Goal: Contribute content: Add original content to the website for others to see

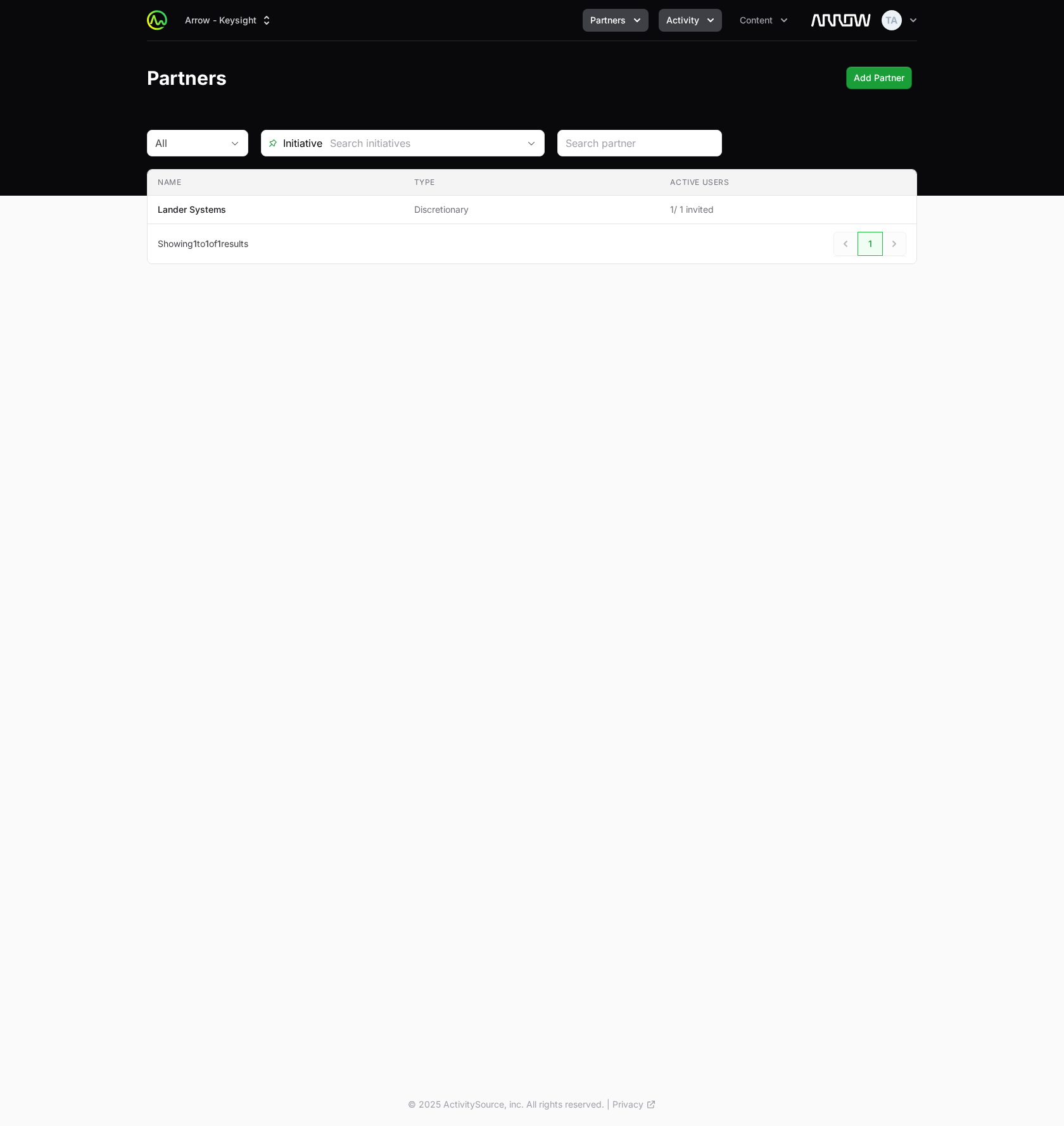
click at [696, 27] on button "Activity" at bounding box center [690, 20] width 63 height 23
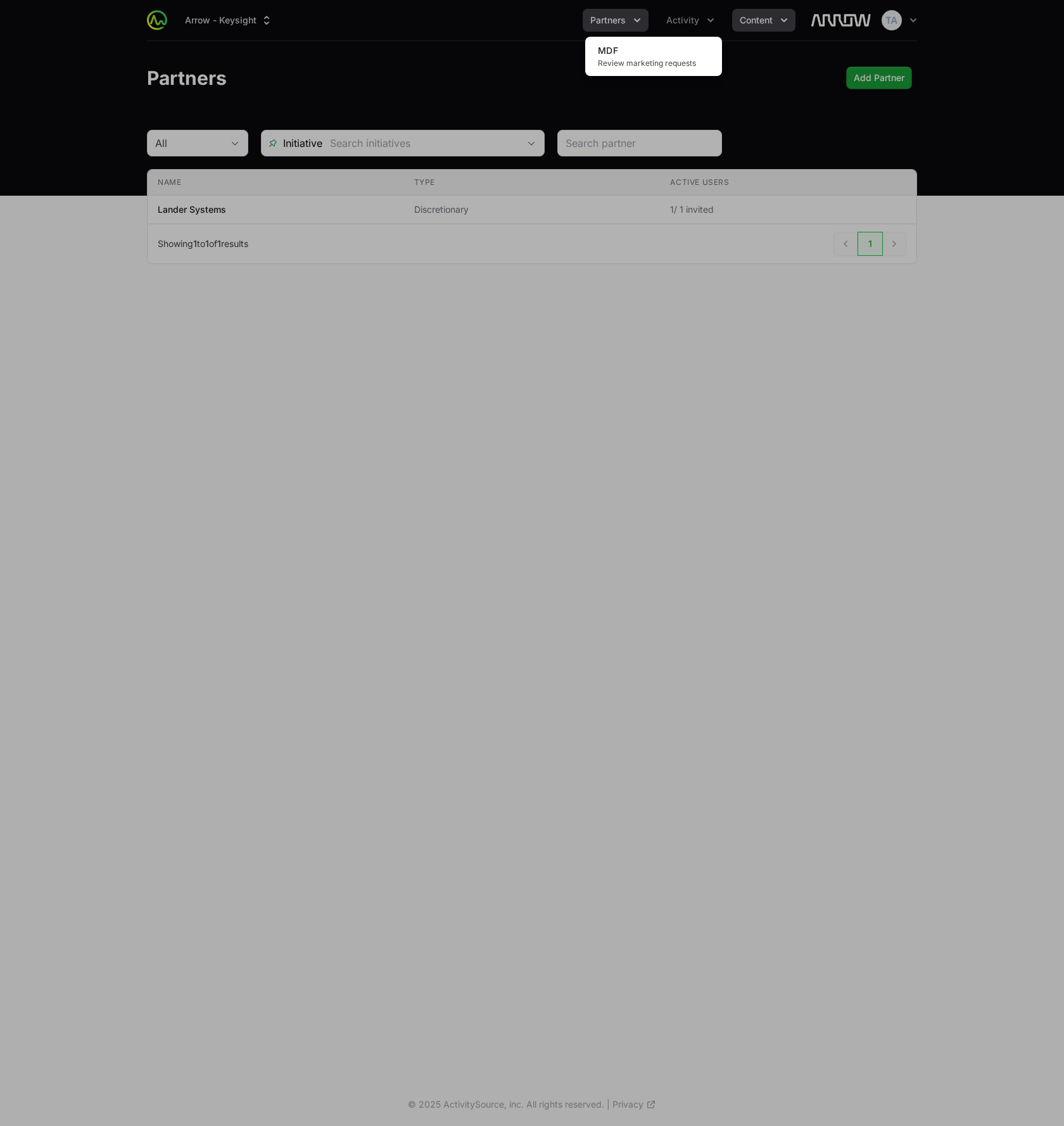
drag, startPoint x: 735, startPoint y: 21, endPoint x: 753, endPoint y: 21, distance: 18.0
click at [736, 21] on div "Activity menu" at bounding box center [532, 563] width 1064 height 1126
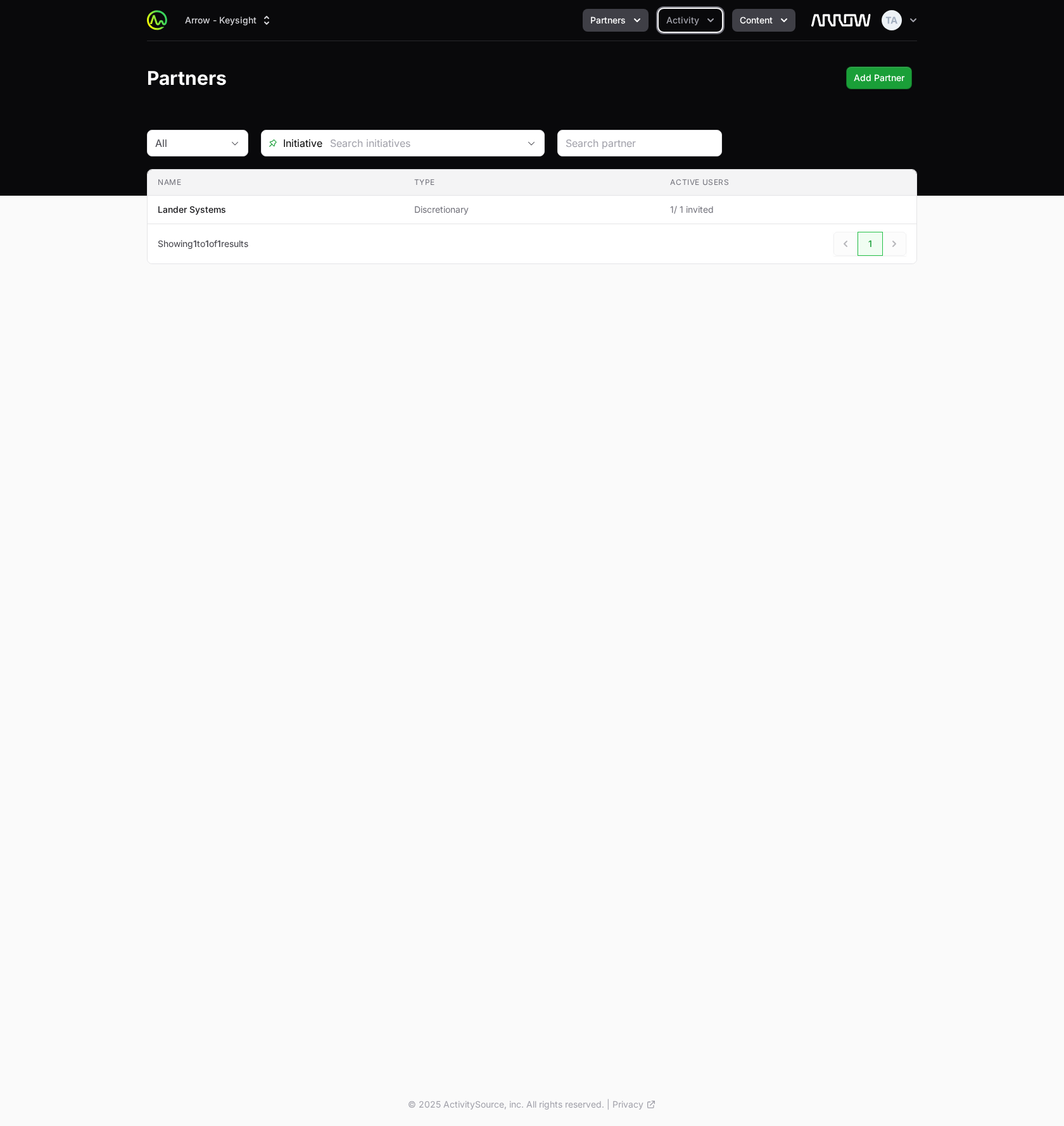
click at [757, 20] on span "Content" at bounding box center [756, 20] width 33 height 13
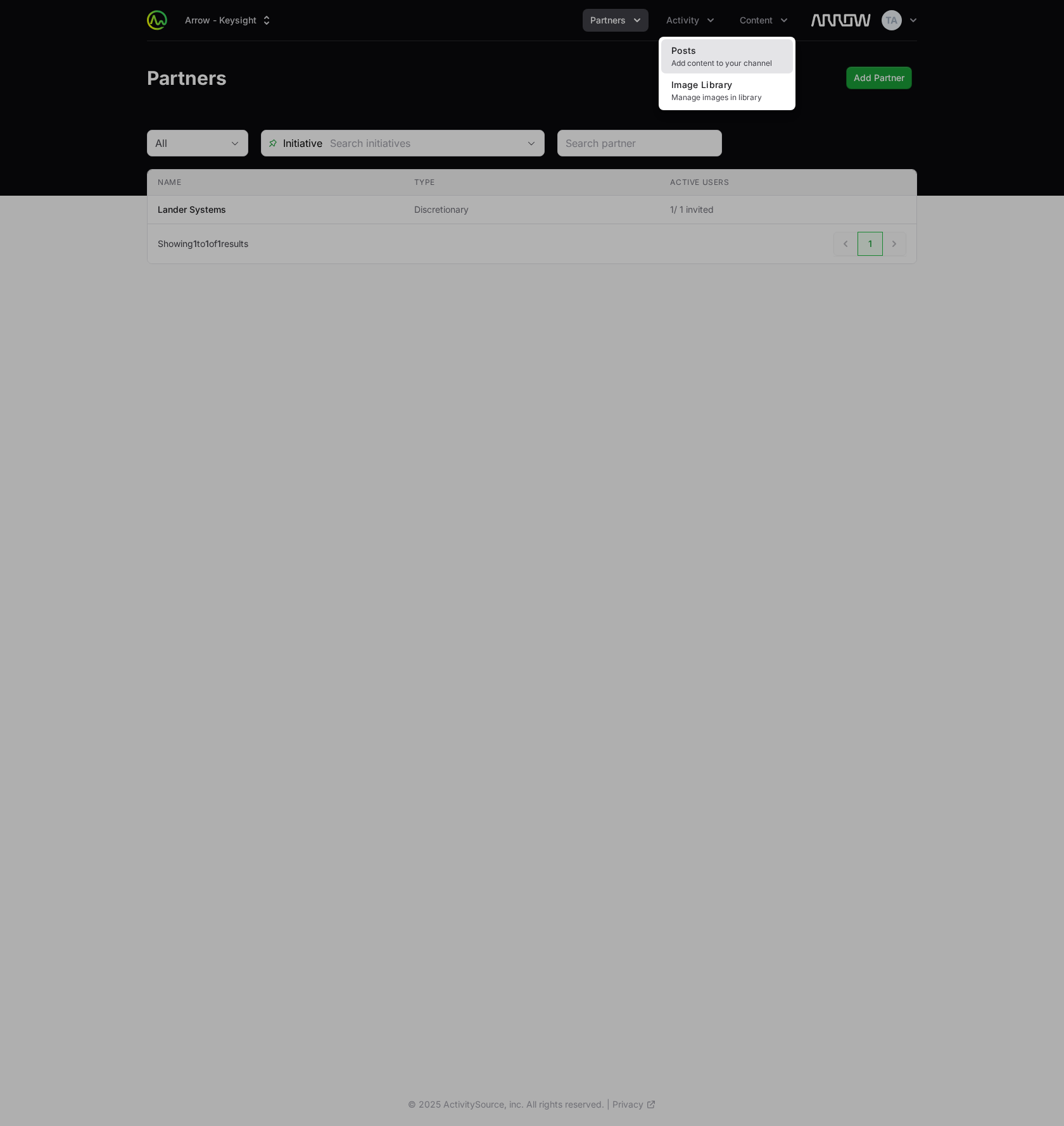
click at [755, 53] on link "Posts Add content to your channel" at bounding box center [727, 56] width 132 height 34
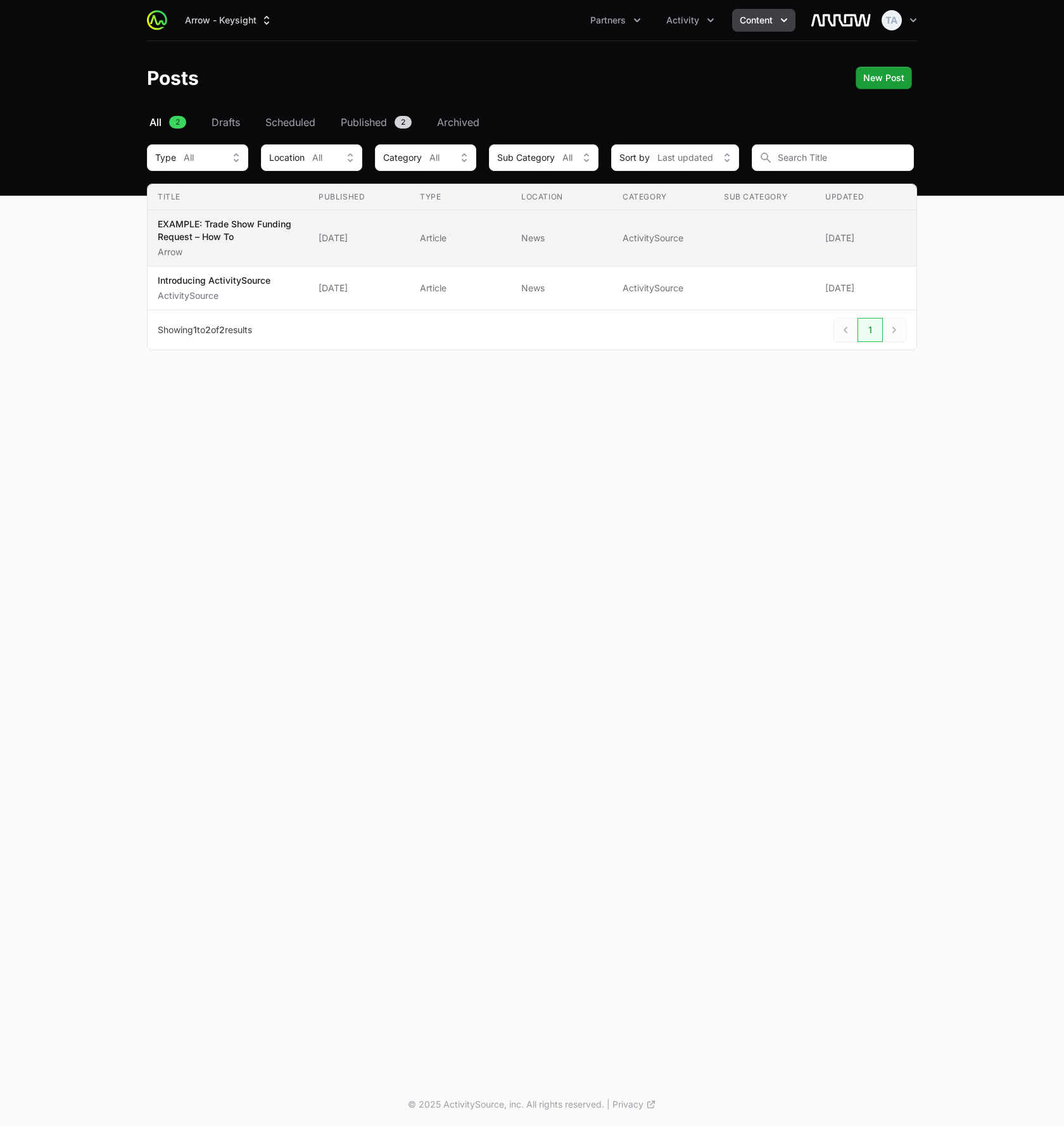
click at [283, 231] on p "EXAMPLE: Trade Show Funding Request – How To" at bounding box center [228, 231] width 140 height 26
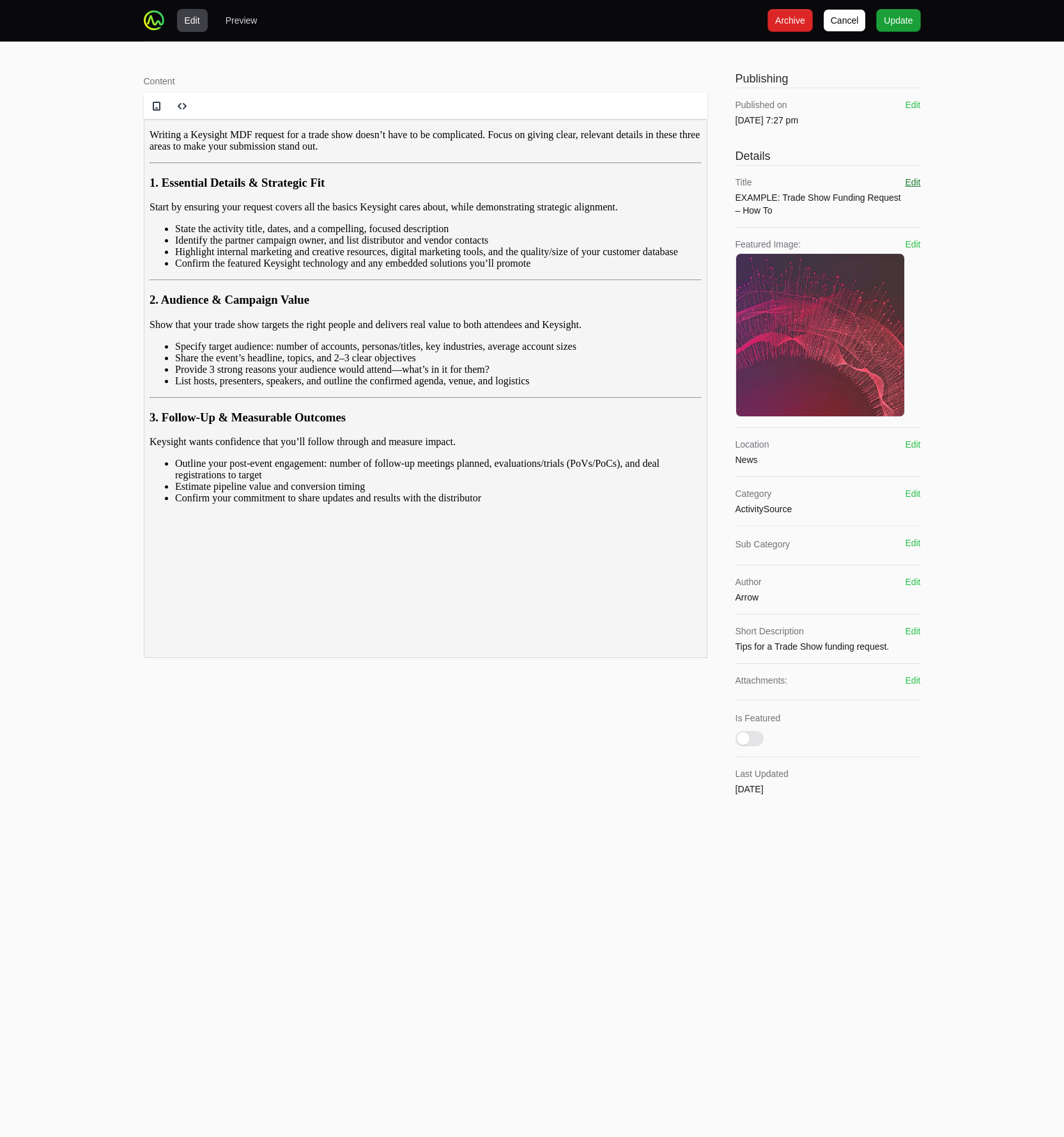
click at [905, 182] on button "Edit" at bounding box center [913, 182] width 16 height 13
click at [789, 206] on input "EXAMPLE: Trade Show Funding Request – How To" at bounding box center [828, 205] width 186 height 24
paste input "– How To"
type input "EXAMPLE How To: Trade Show Funding Request"
click at [913, 181] on button "Save" at bounding box center [905, 182] width 21 height 13
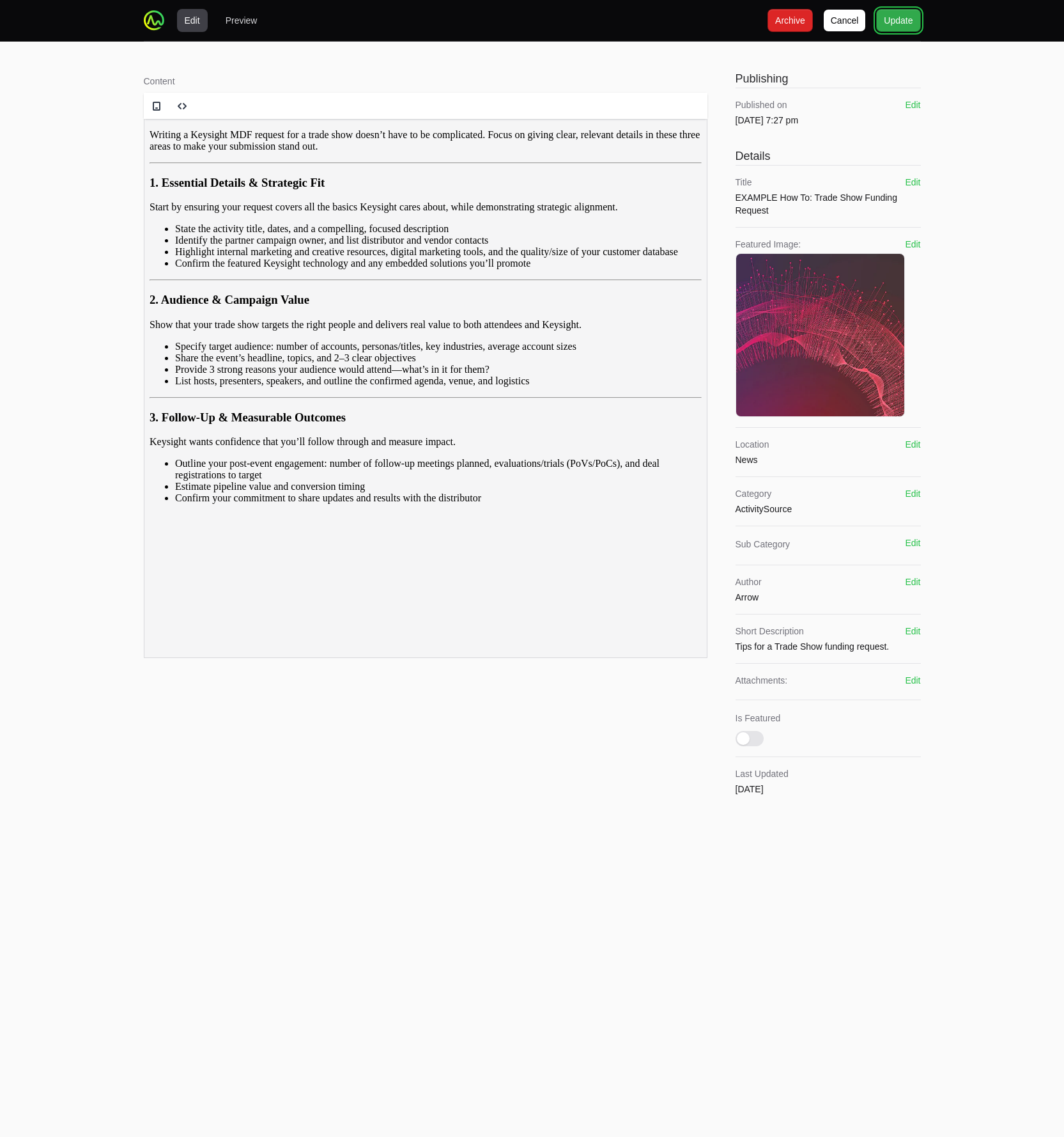
click at [900, 23] on span "Update" at bounding box center [897, 21] width 28 height 16
